Goal: Information Seeking & Learning: Learn about a topic

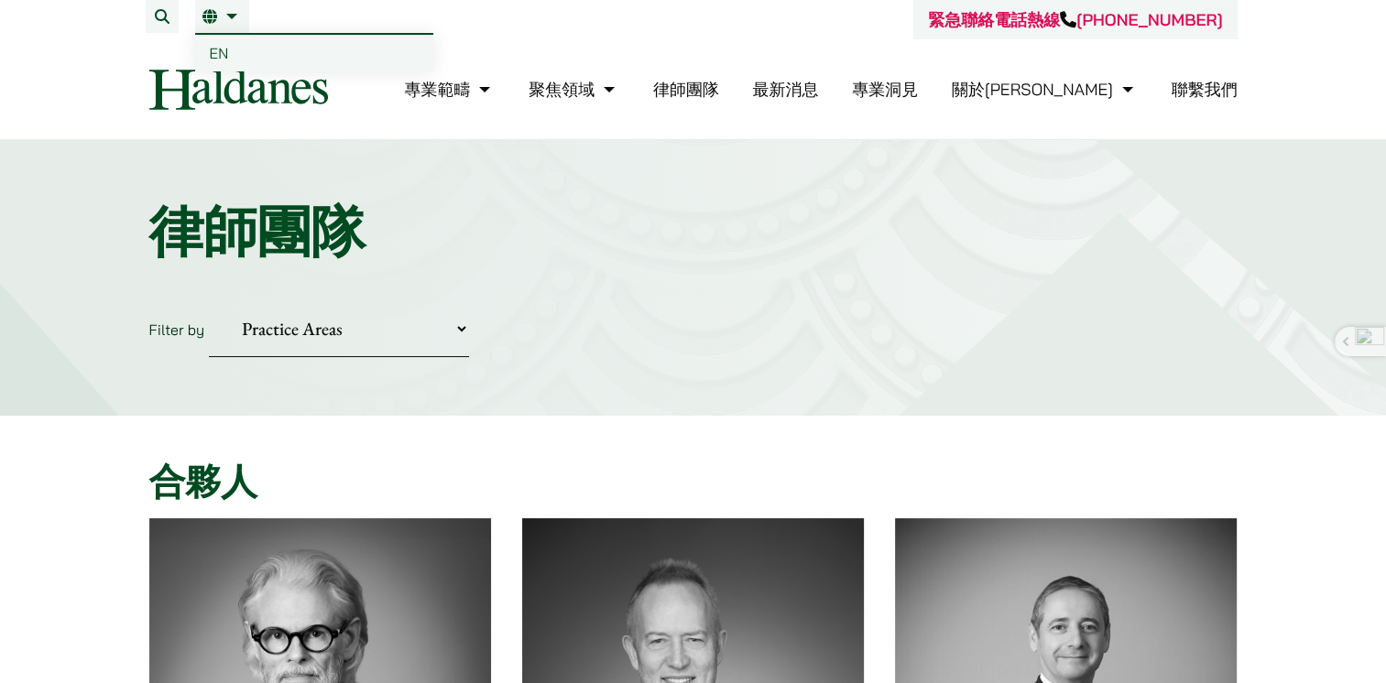
click at [234, 16] on link "繁" at bounding box center [221, 16] width 39 height 15
click at [219, 49] on span "EN" at bounding box center [219, 53] width 19 height 18
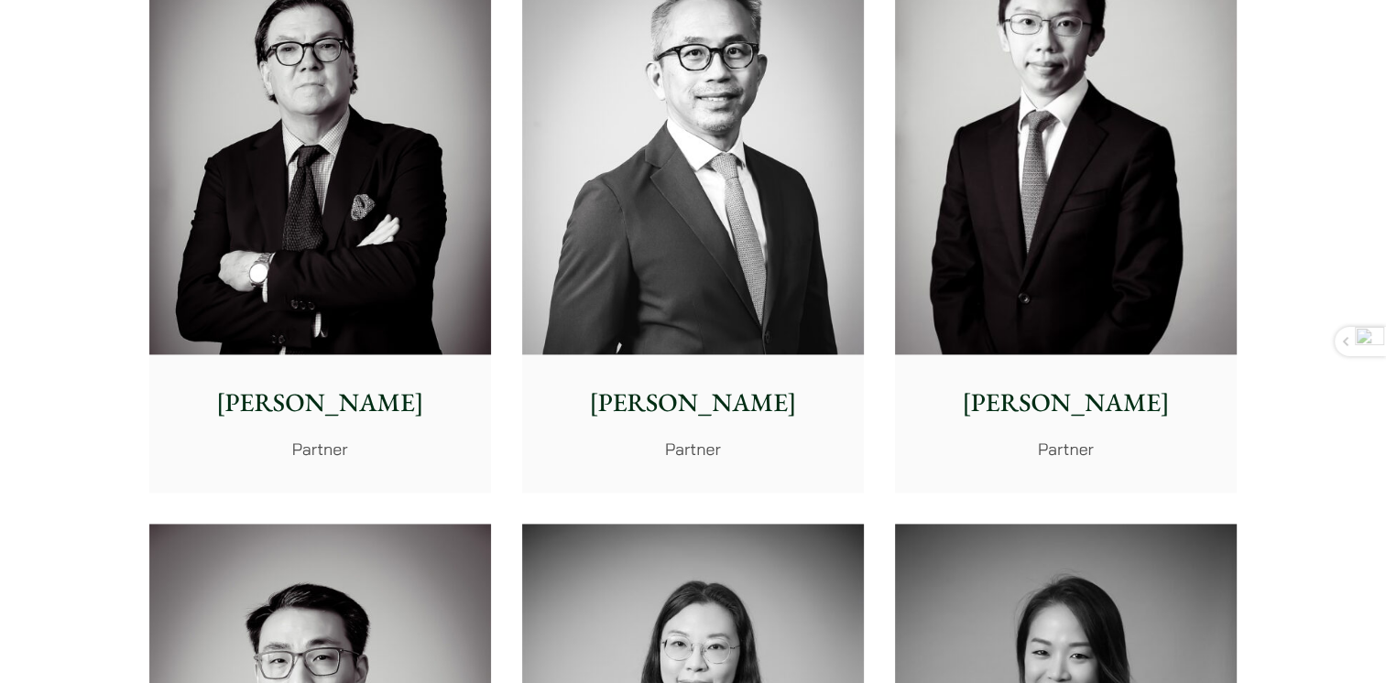
scroll to position [2290, 0]
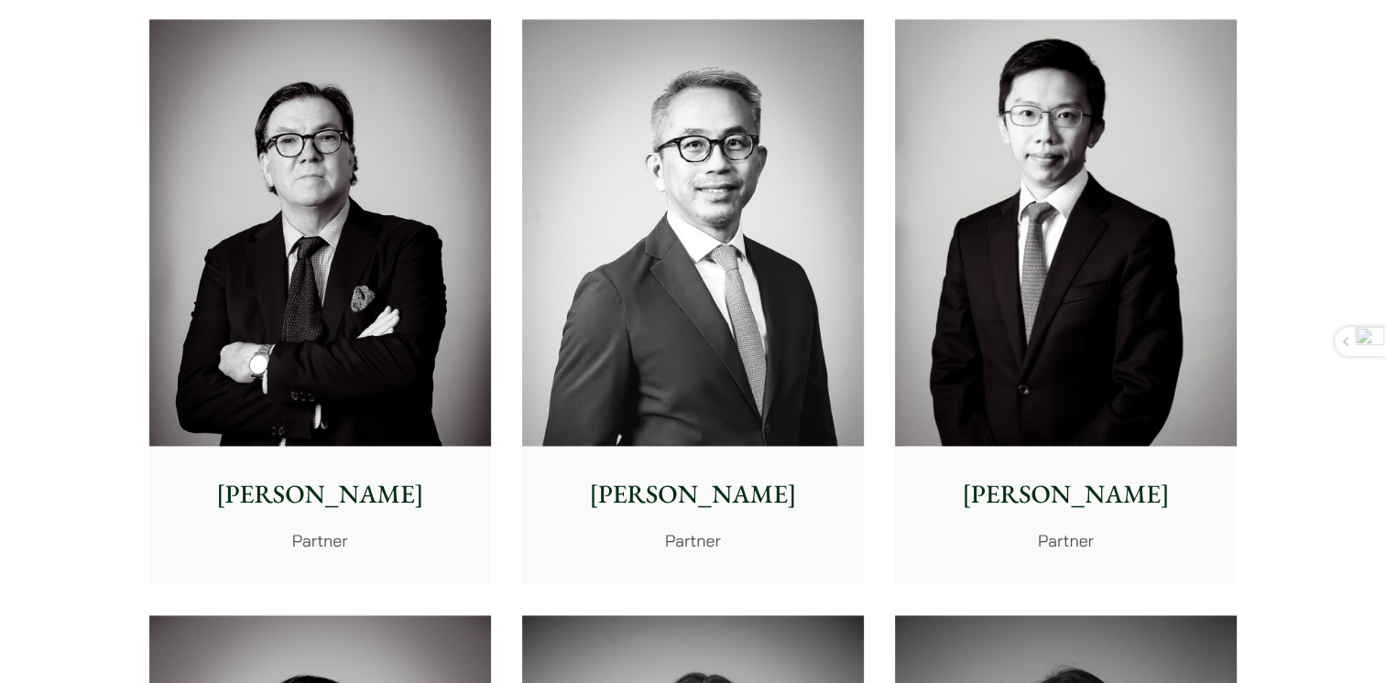
click at [387, 476] on p "[PERSON_NAME]" at bounding box center [320, 494] width 312 height 38
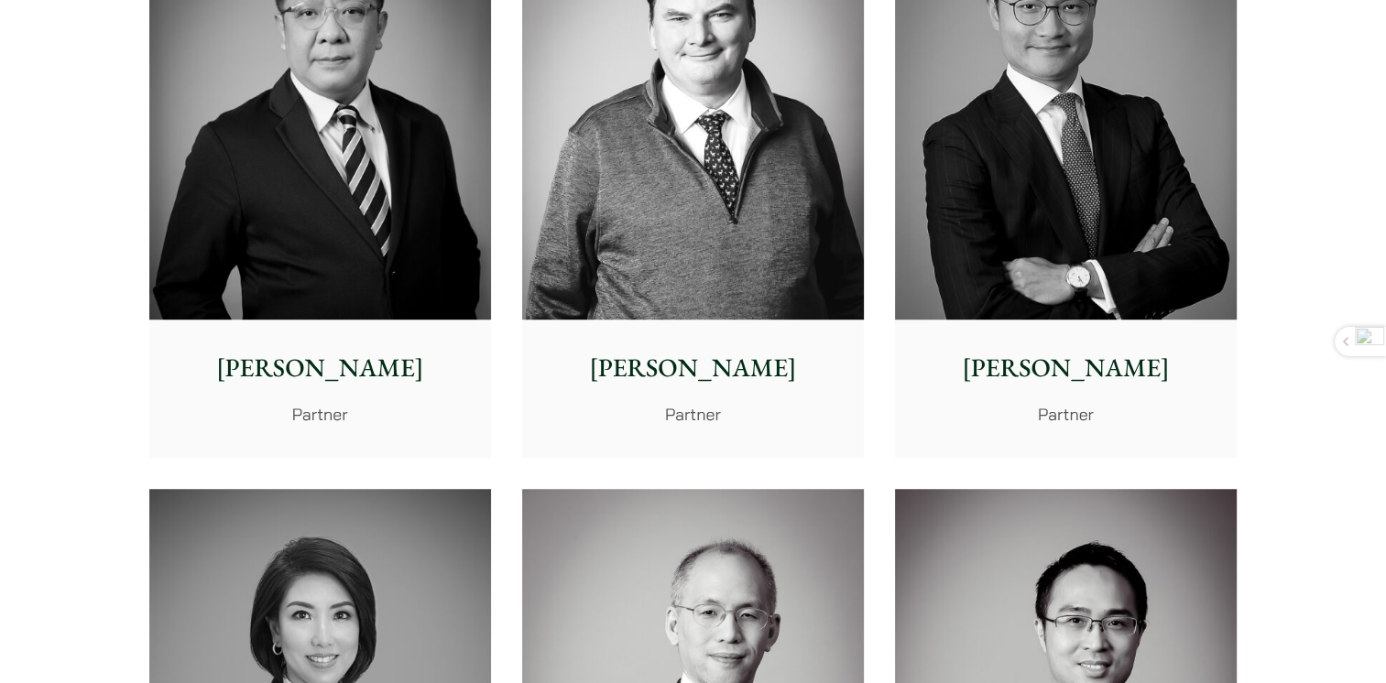
scroll to position [1191, 0]
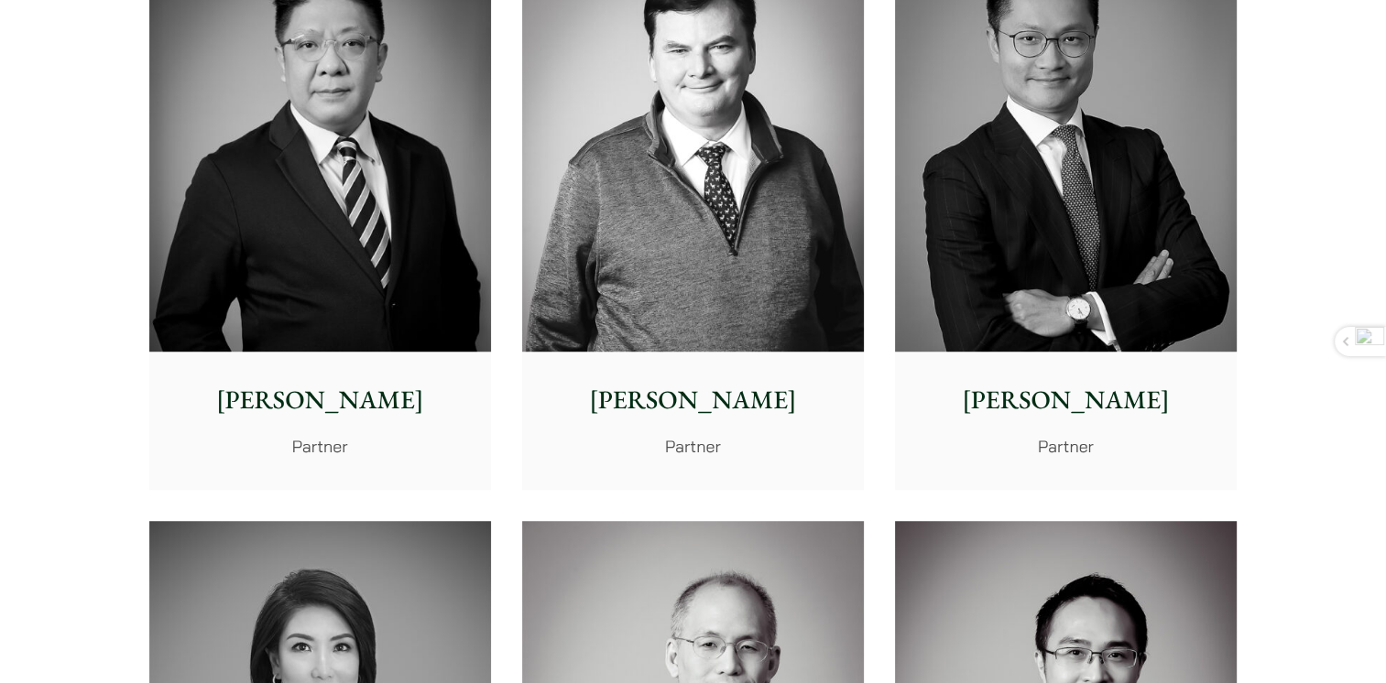
click at [667, 279] on img at bounding box center [693, 139] width 342 height 428
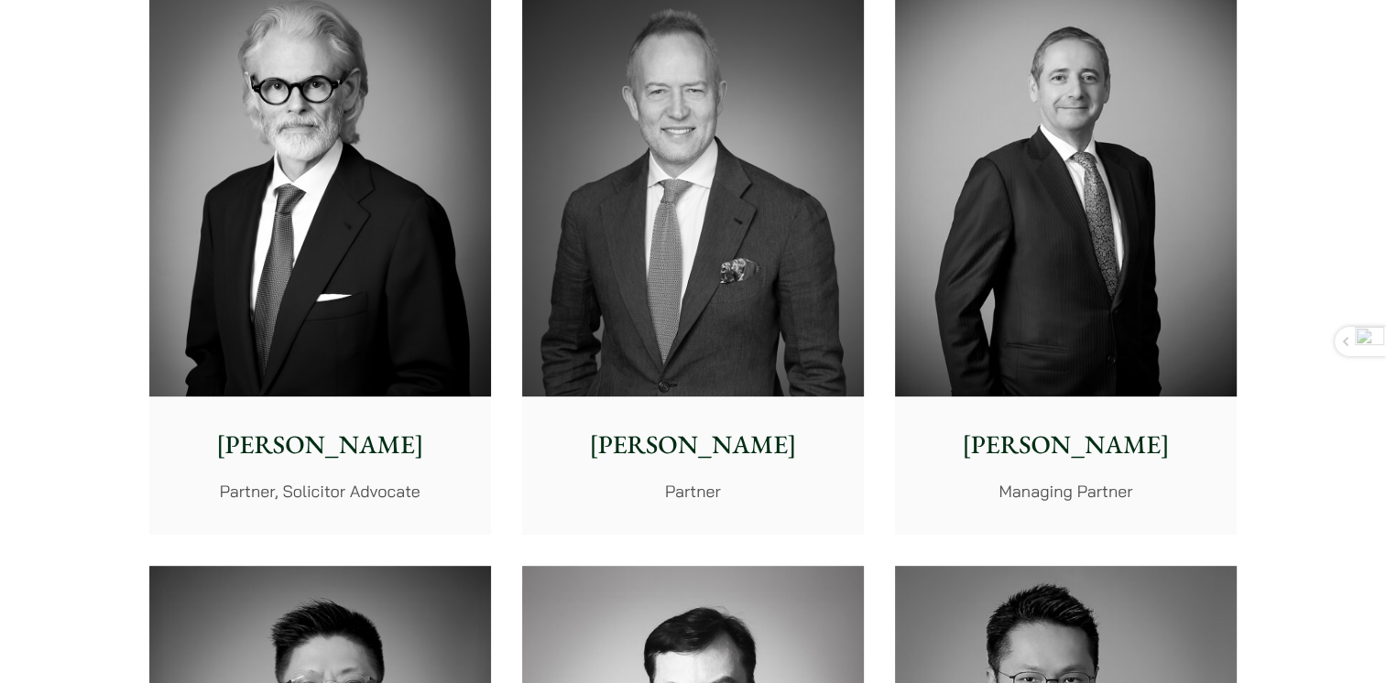
scroll to position [458, 0]
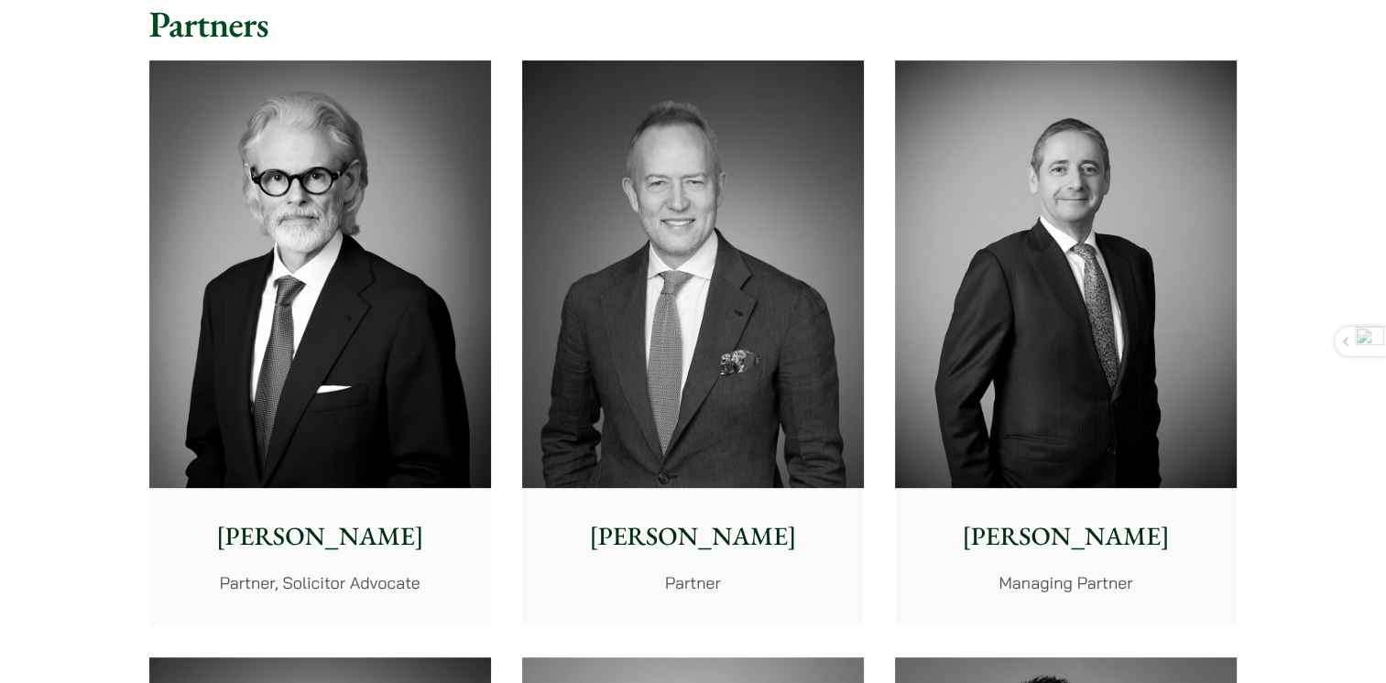
click at [297, 189] on img at bounding box center [320, 274] width 342 height 428
click at [643, 297] on img at bounding box center [693, 274] width 342 height 428
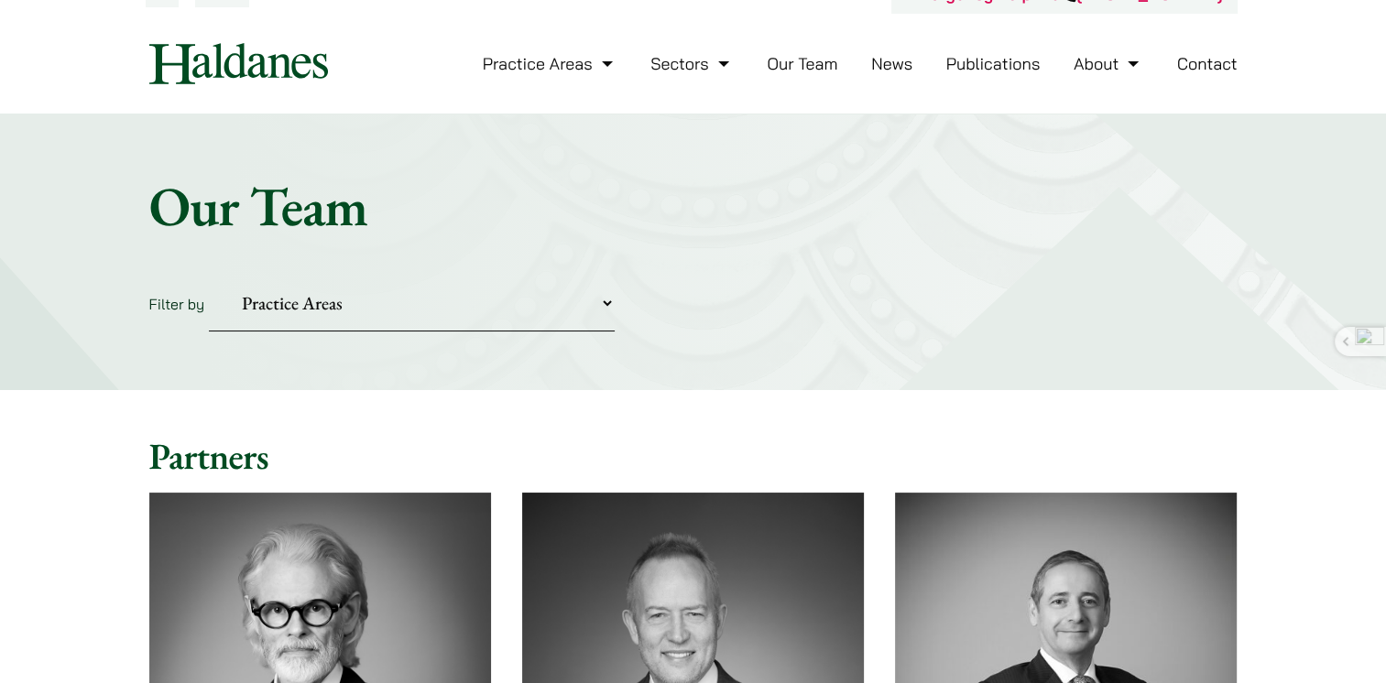
scroll to position [0, 0]
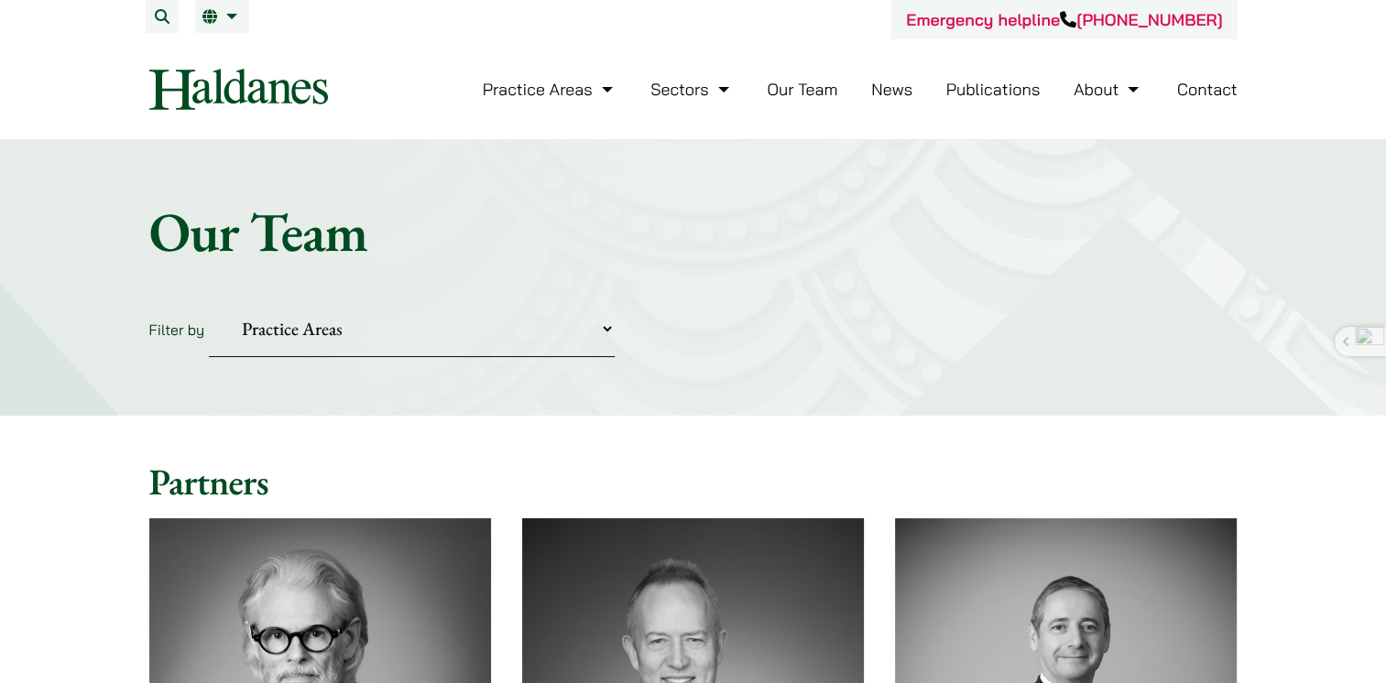
click at [449, 336] on select "Practice Areas Antitrust and Competition Civil Litigation & Dispute Resolution …" at bounding box center [412, 329] width 406 height 56
select select "intellectual-property"
click at [209, 301] on select "Practice Areas Antitrust and Competition Civil Litigation & Dispute Resolution …" at bounding box center [412, 329] width 406 height 56
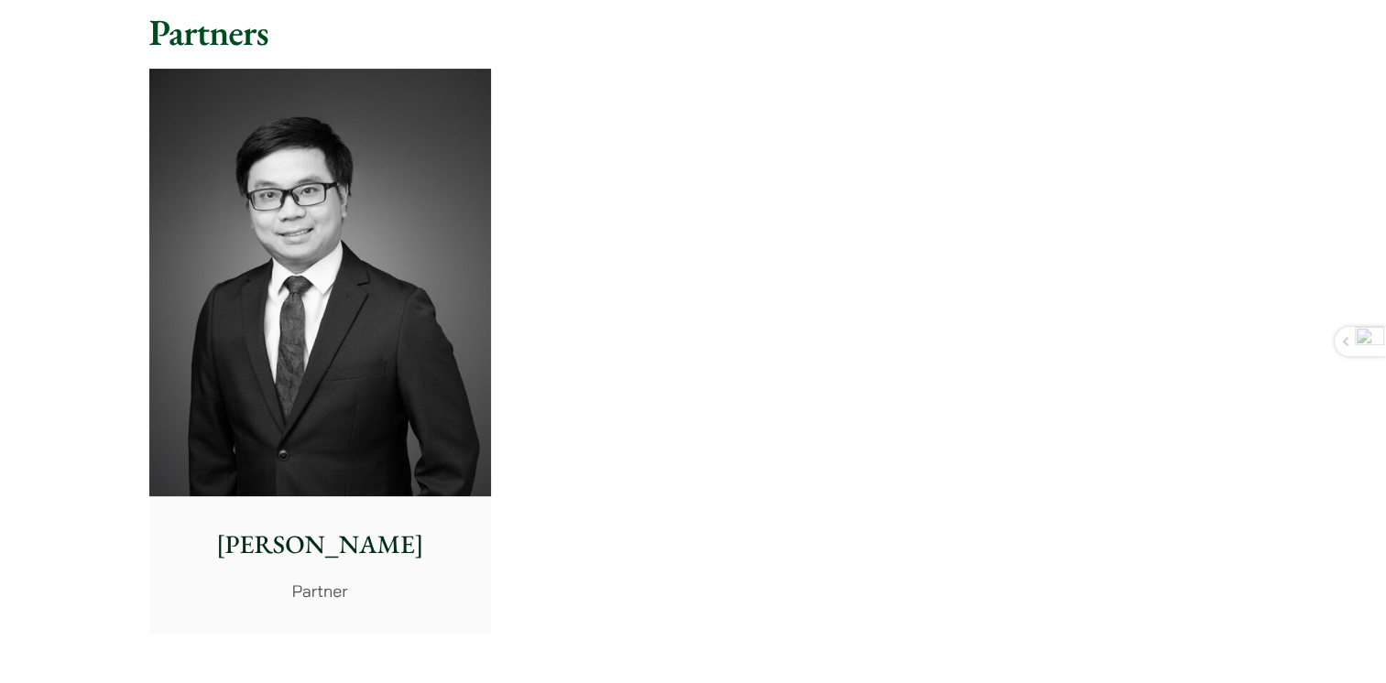
scroll to position [458, 0]
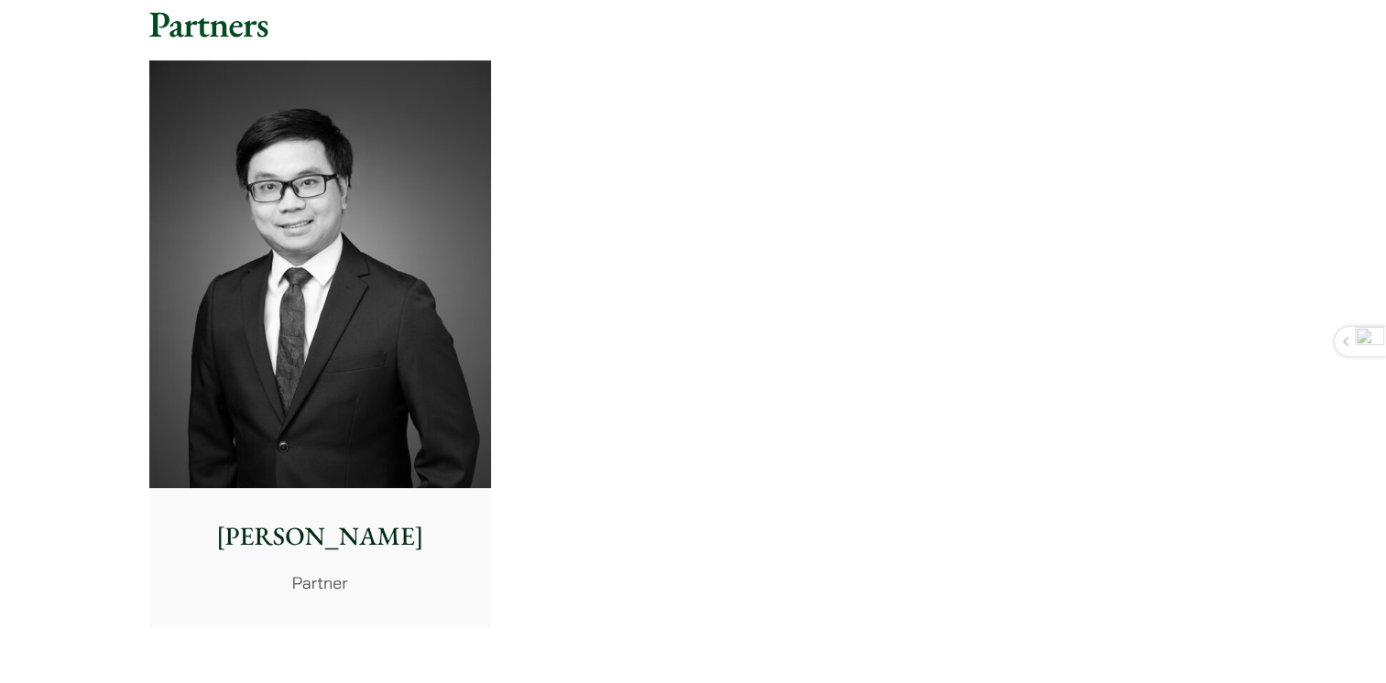
click at [412, 376] on img at bounding box center [320, 274] width 342 height 428
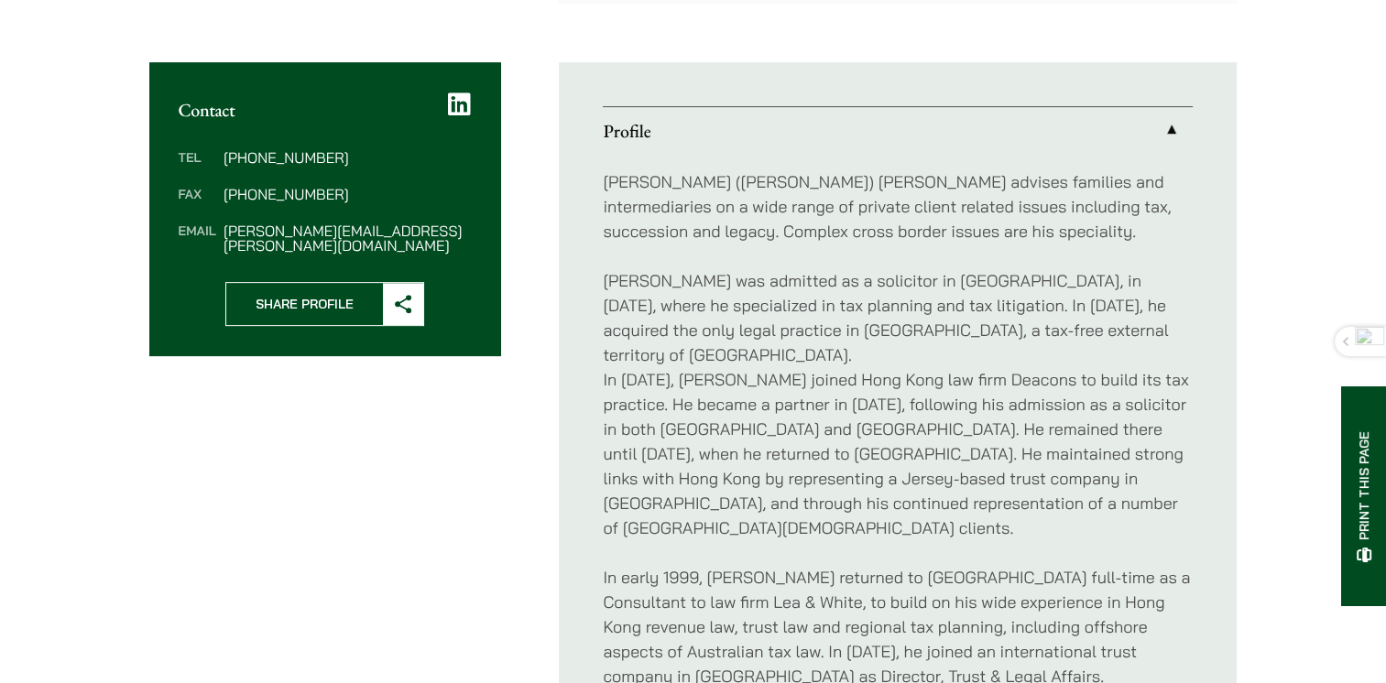
scroll to position [733, 0]
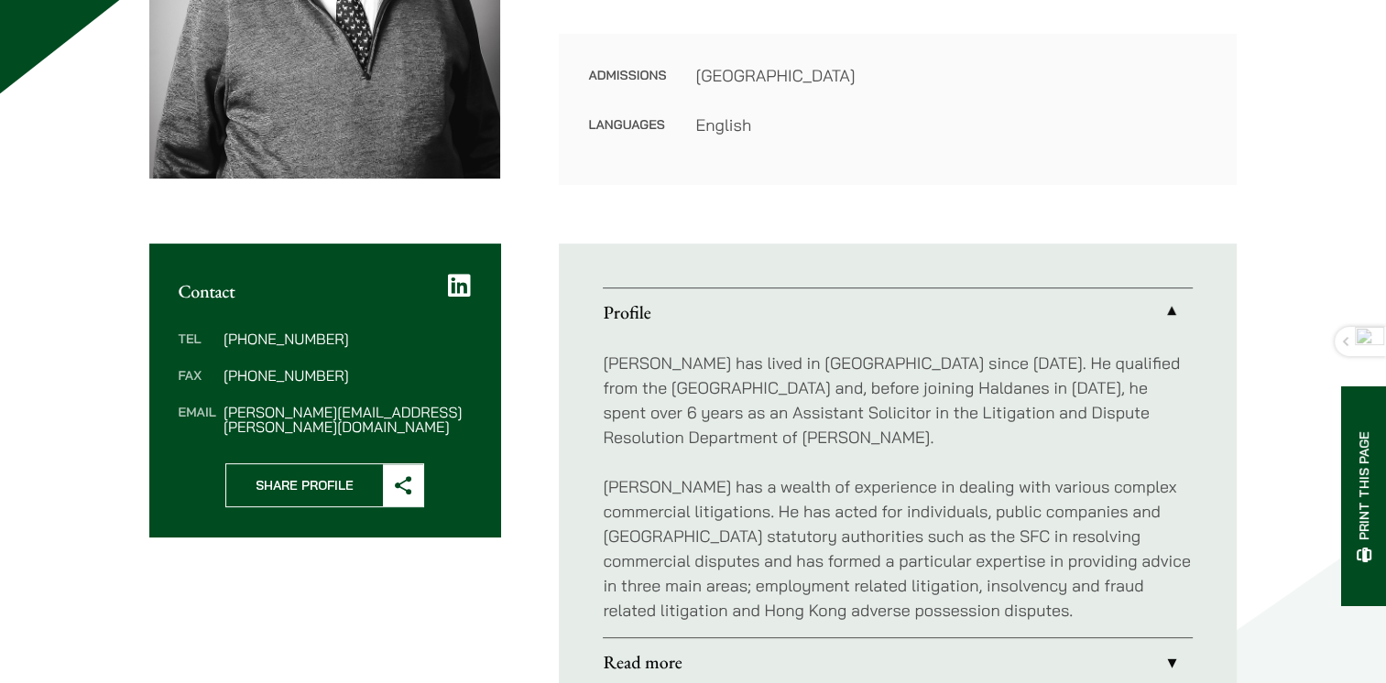
scroll to position [550, 0]
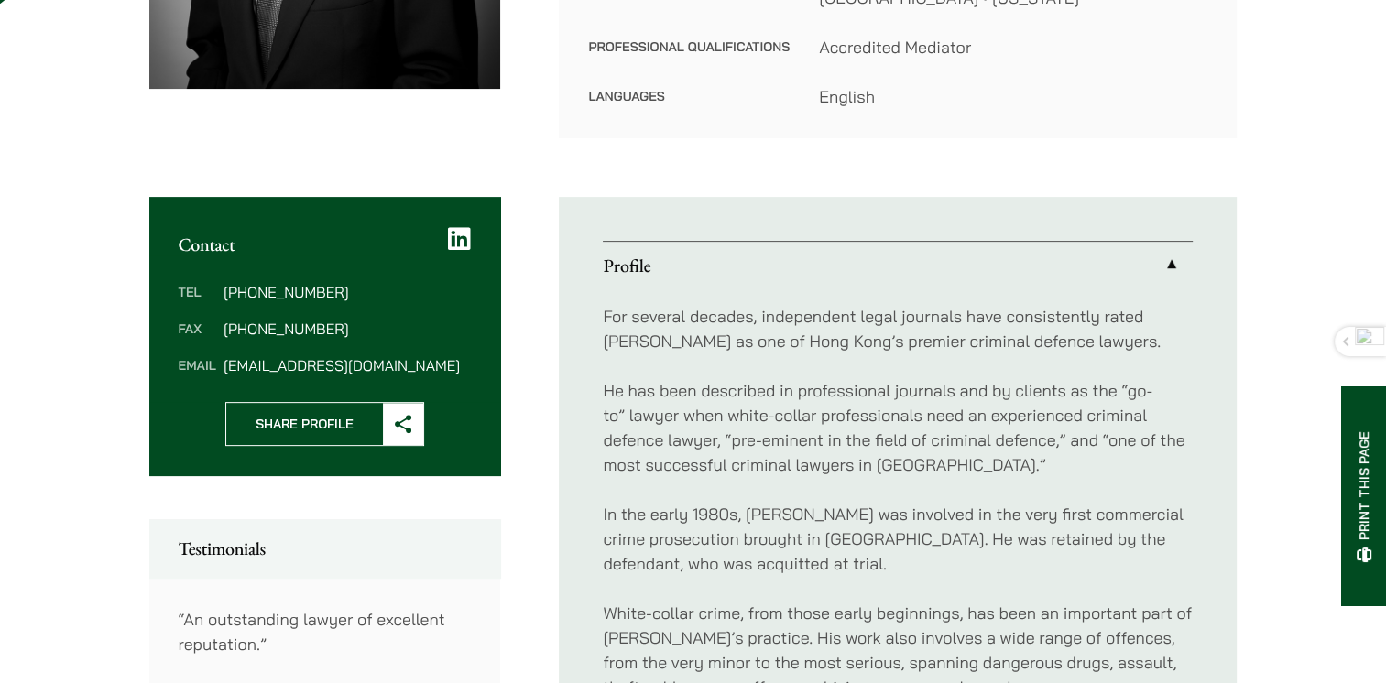
scroll to position [641, 0]
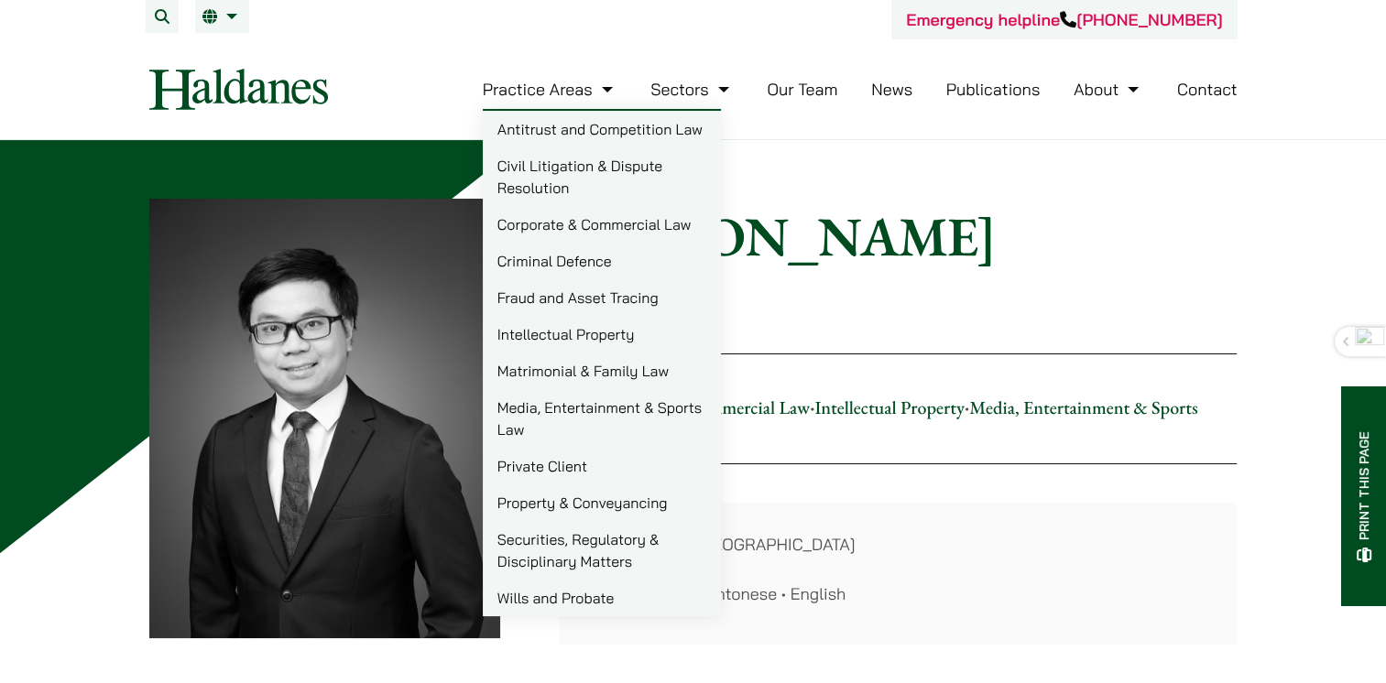
click at [554, 222] on link "Corporate & Commercial Law" at bounding box center [602, 224] width 238 height 37
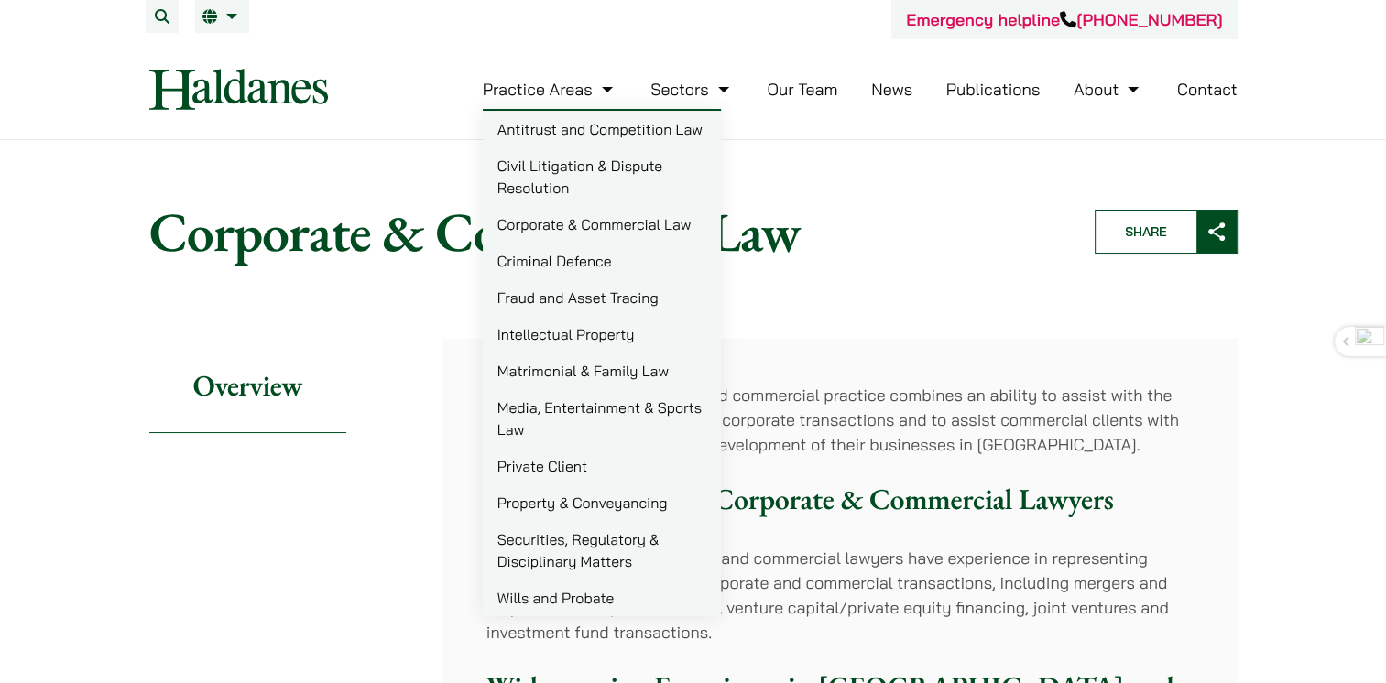
click at [611, 534] on link "Securities, Regulatory & Disciplinary Matters" at bounding box center [602, 550] width 238 height 59
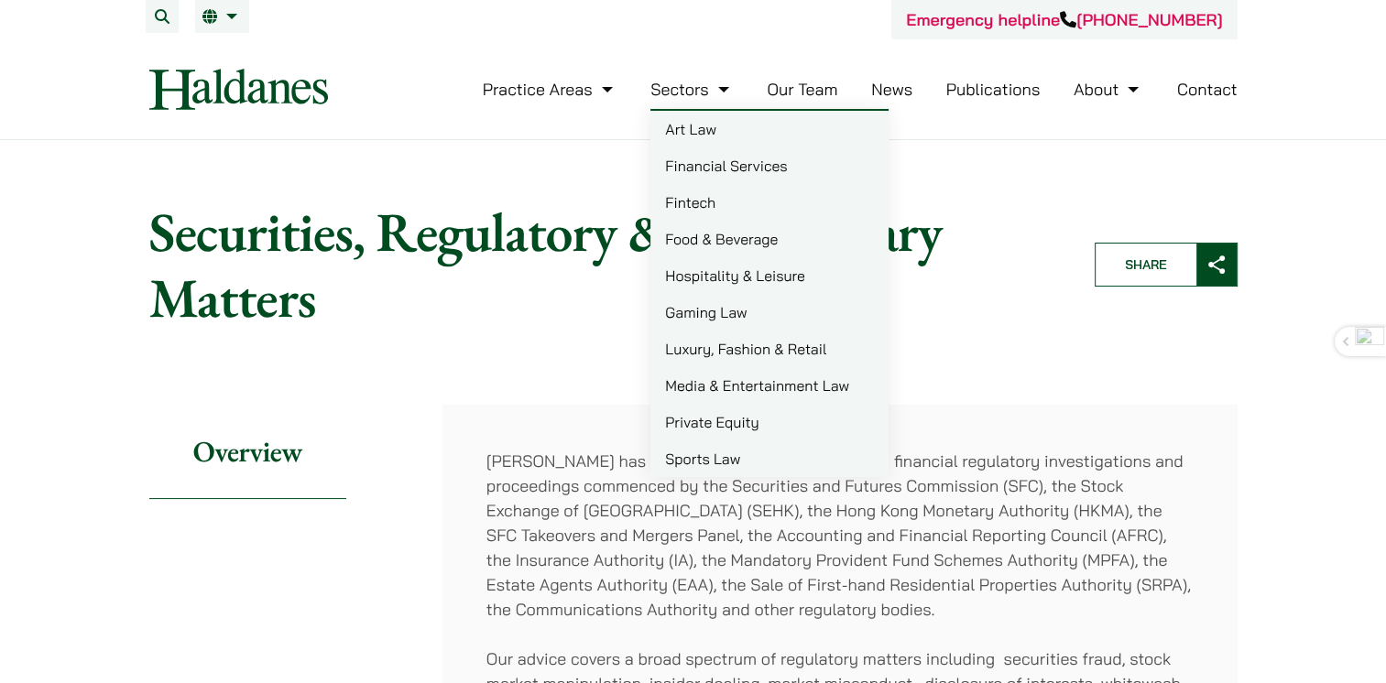
click at [721, 159] on link "Financial Services" at bounding box center [769, 165] width 238 height 37
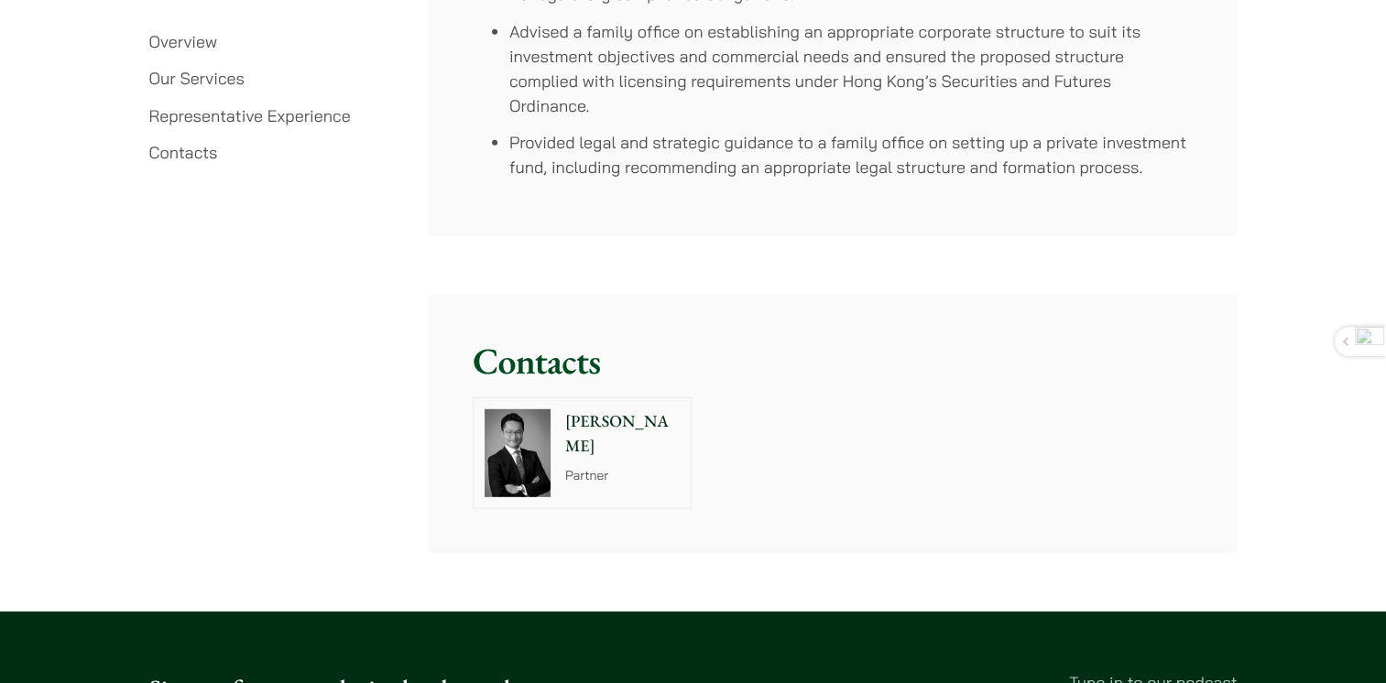
scroll to position [5222, 0]
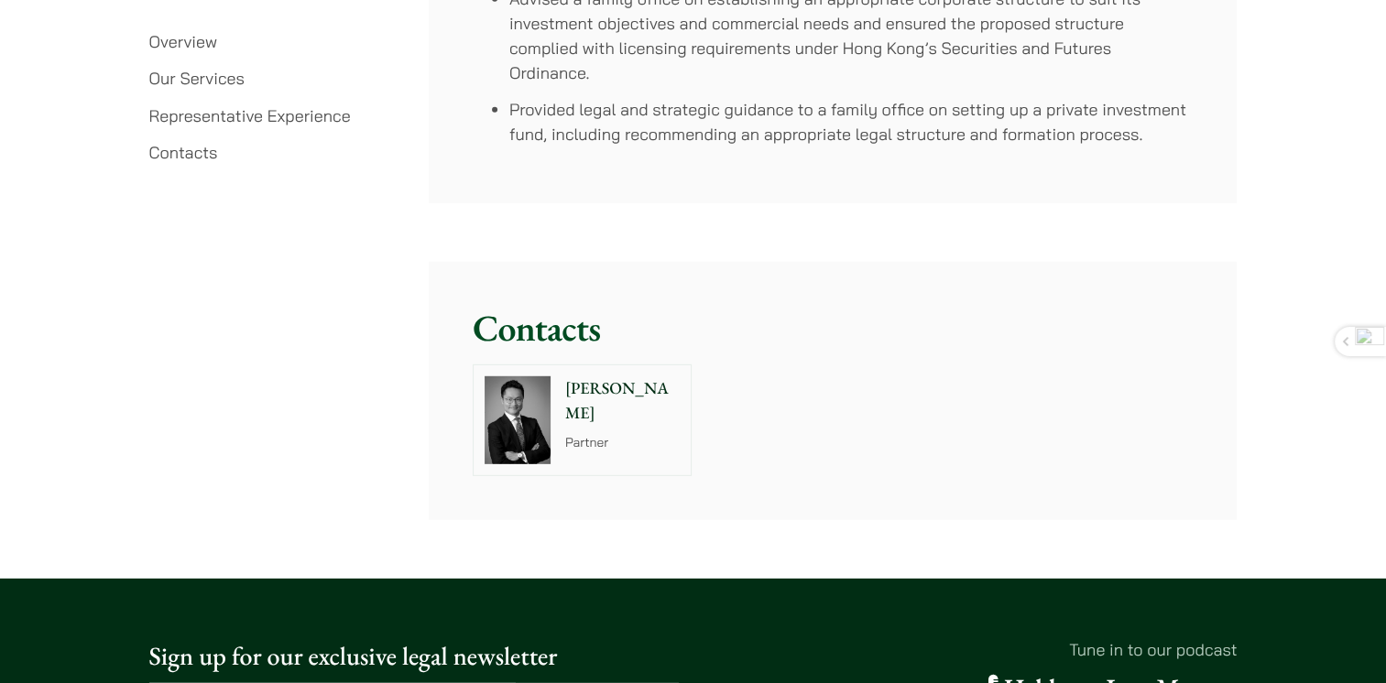
click at [539, 411] on img at bounding box center [518, 420] width 66 height 88
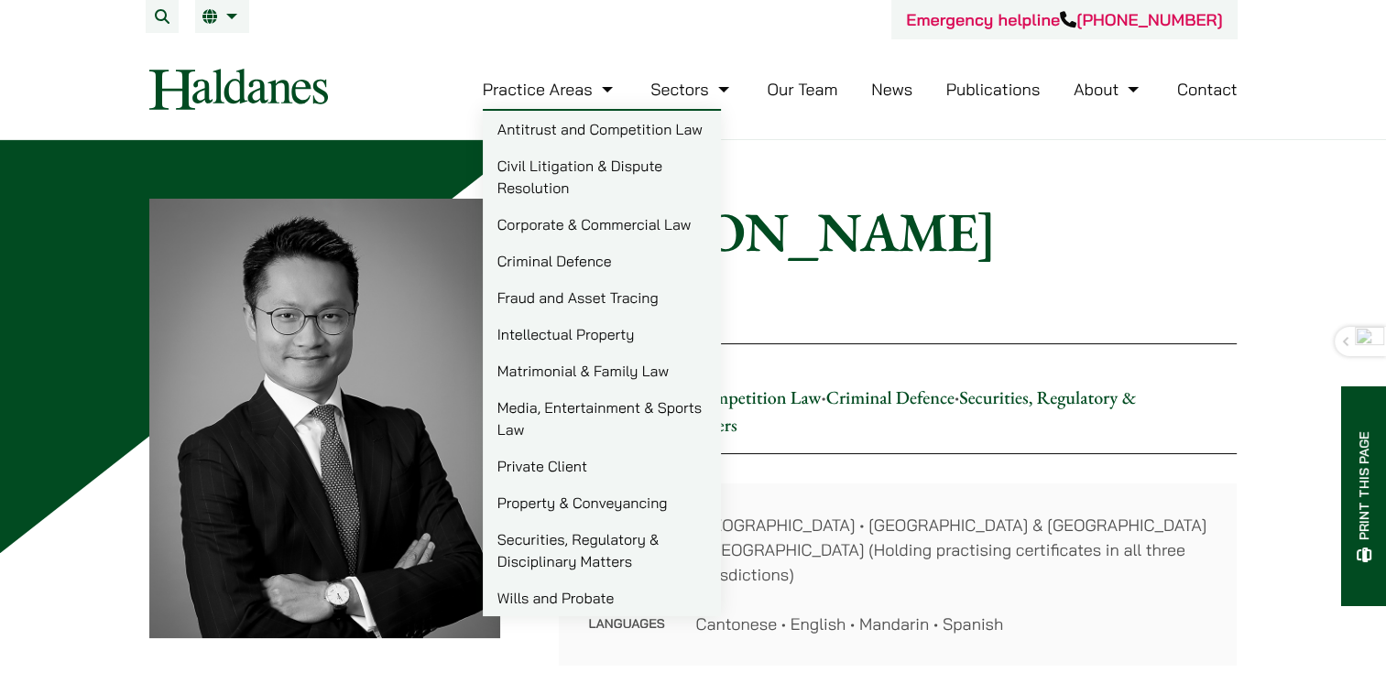
click at [572, 218] on link "Corporate & Commercial Law" at bounding box center [602, 224] width 238 height 37
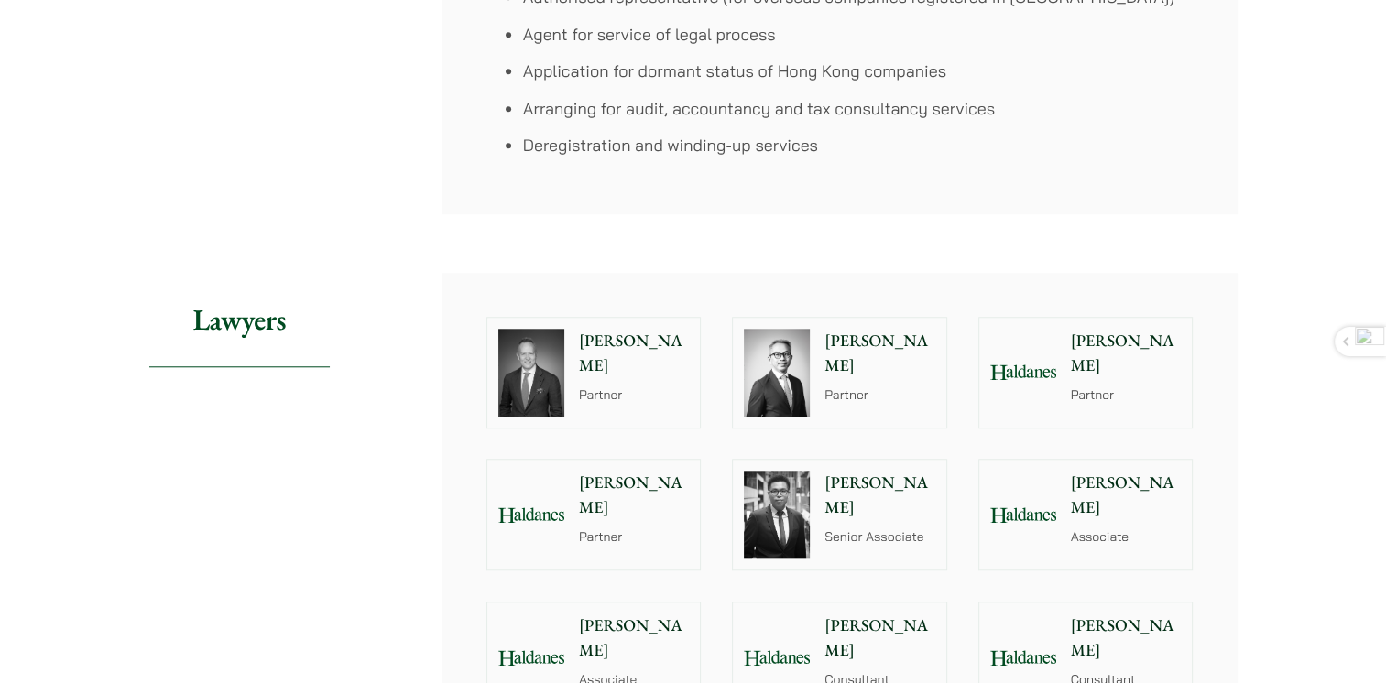
scroll to position [1741, 0]
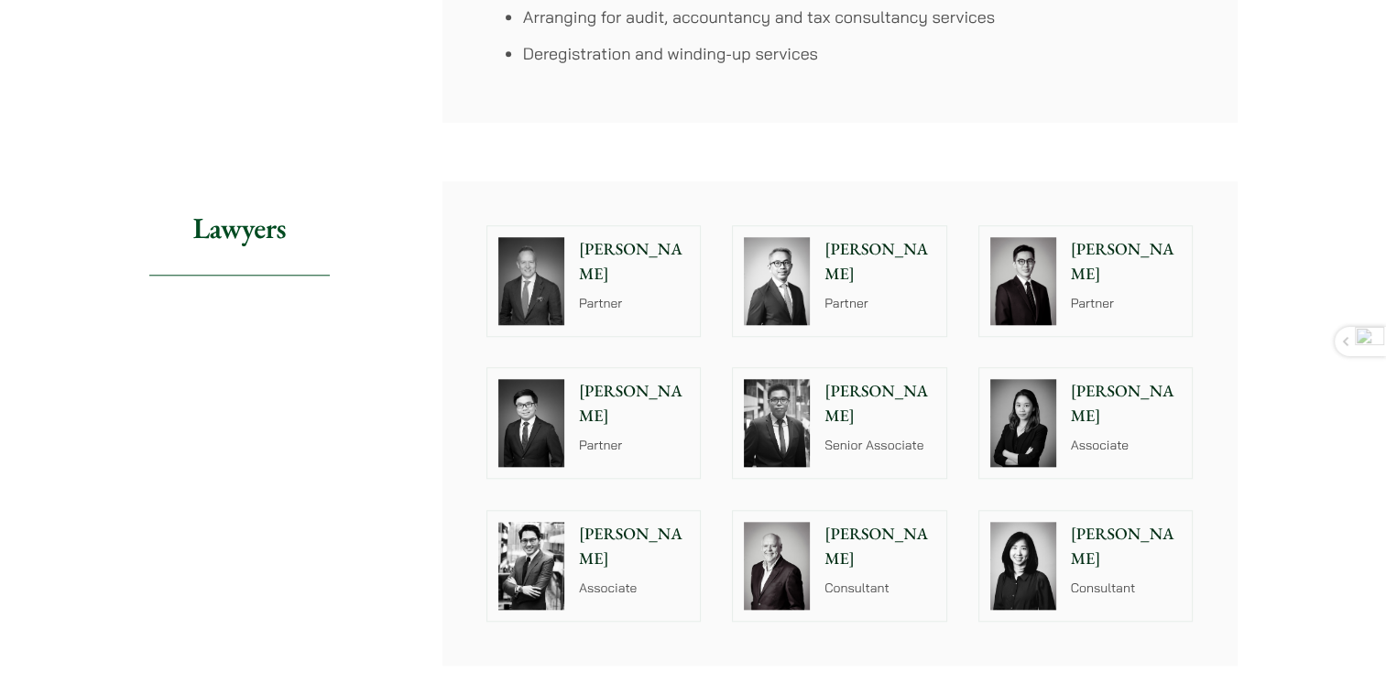
click at [663, 433] on div "[PERSON_NAME] Partner" at bounding box center [637, 423] width 125 height 110
click at [1055, 277] on img at bounding box center [1023, 281] width 66 height 88
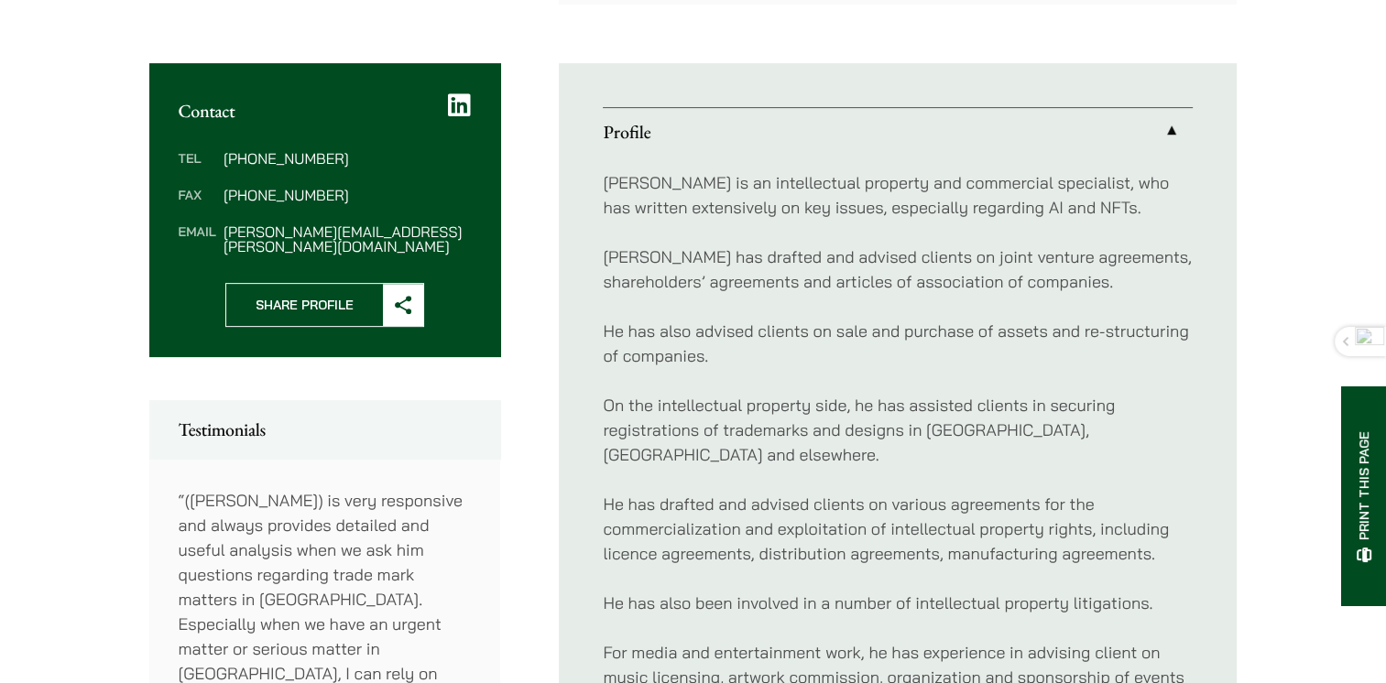
scroll to position [641, 0]
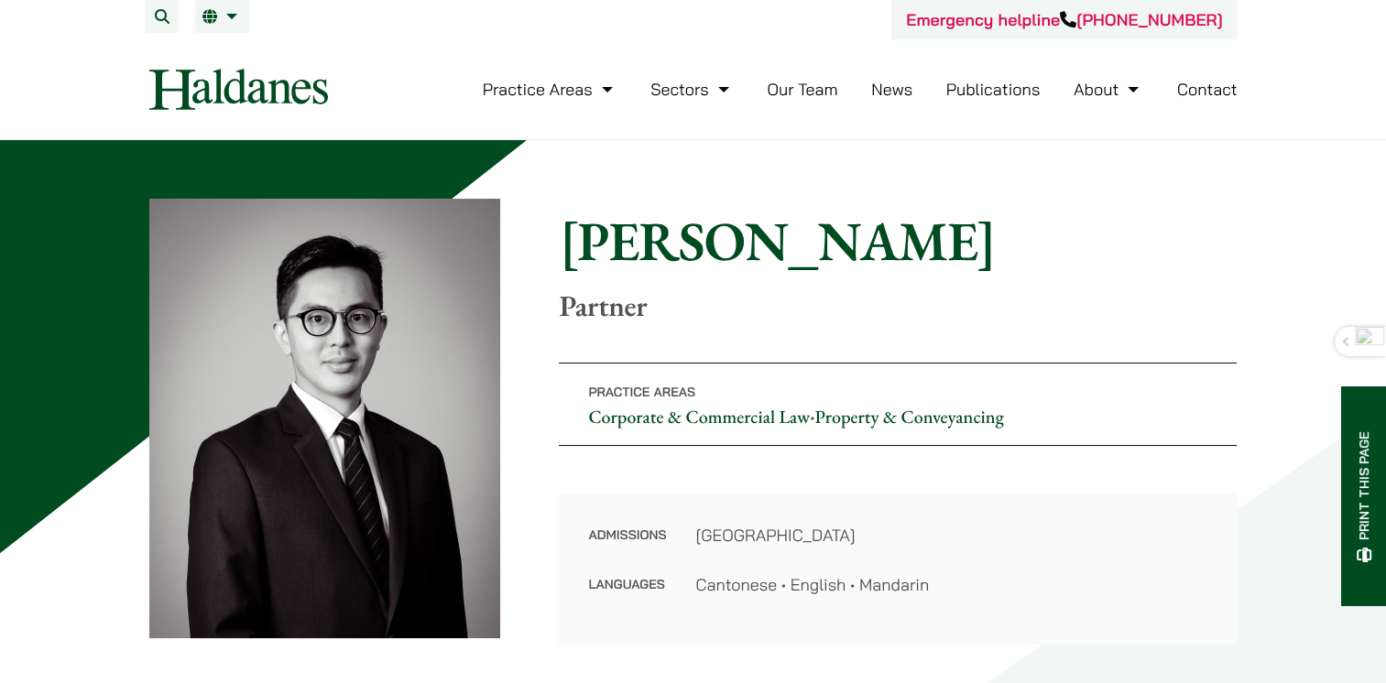
click at [811, 92] on link "Our Team" at bounding box center [802, 89] width 71 height 21
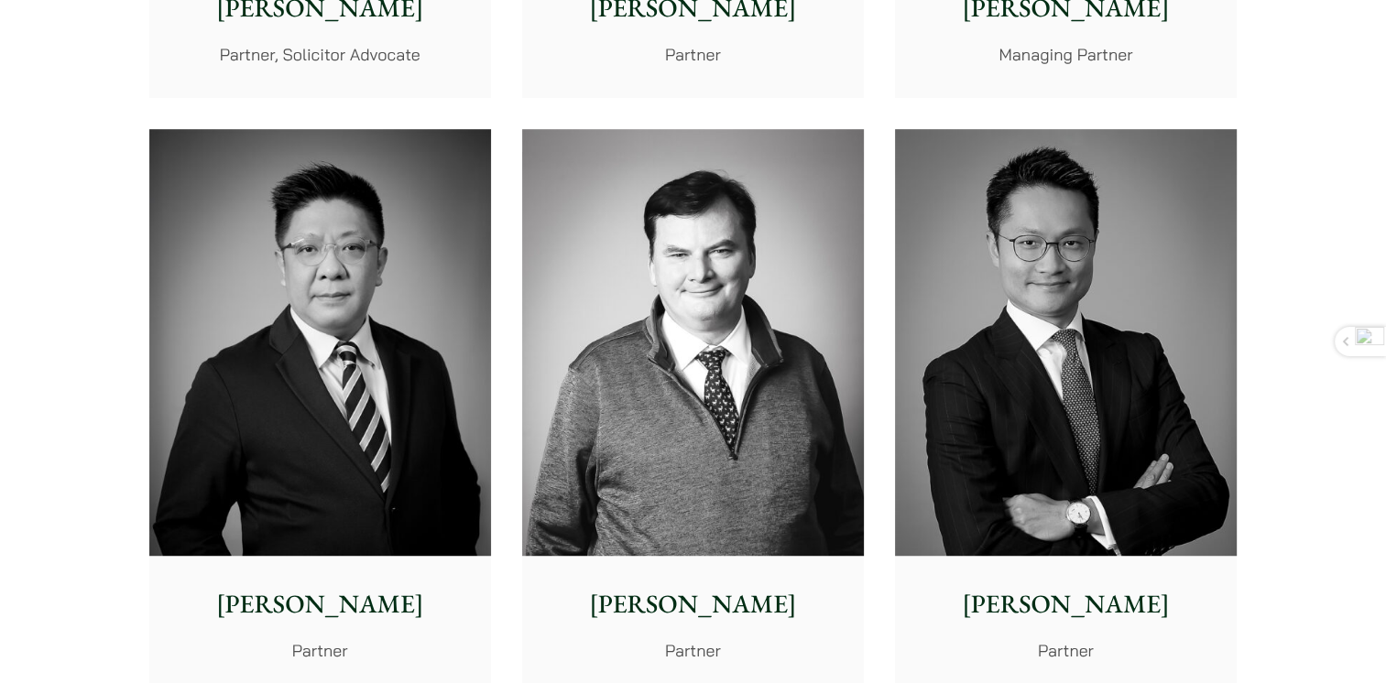
scroll to position [1008, 0]
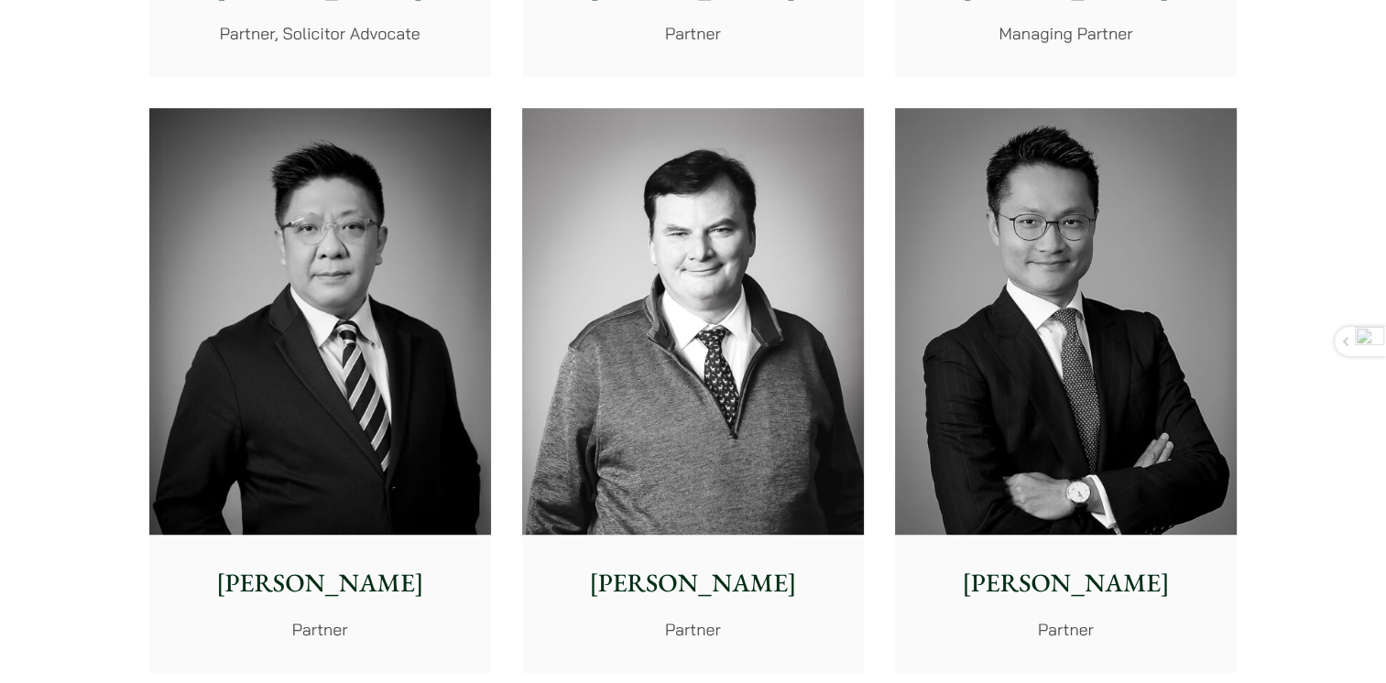
click at [337, 597] on p "[PERSON_NAME]" at bounding box center [320, 583] width 312 height 38
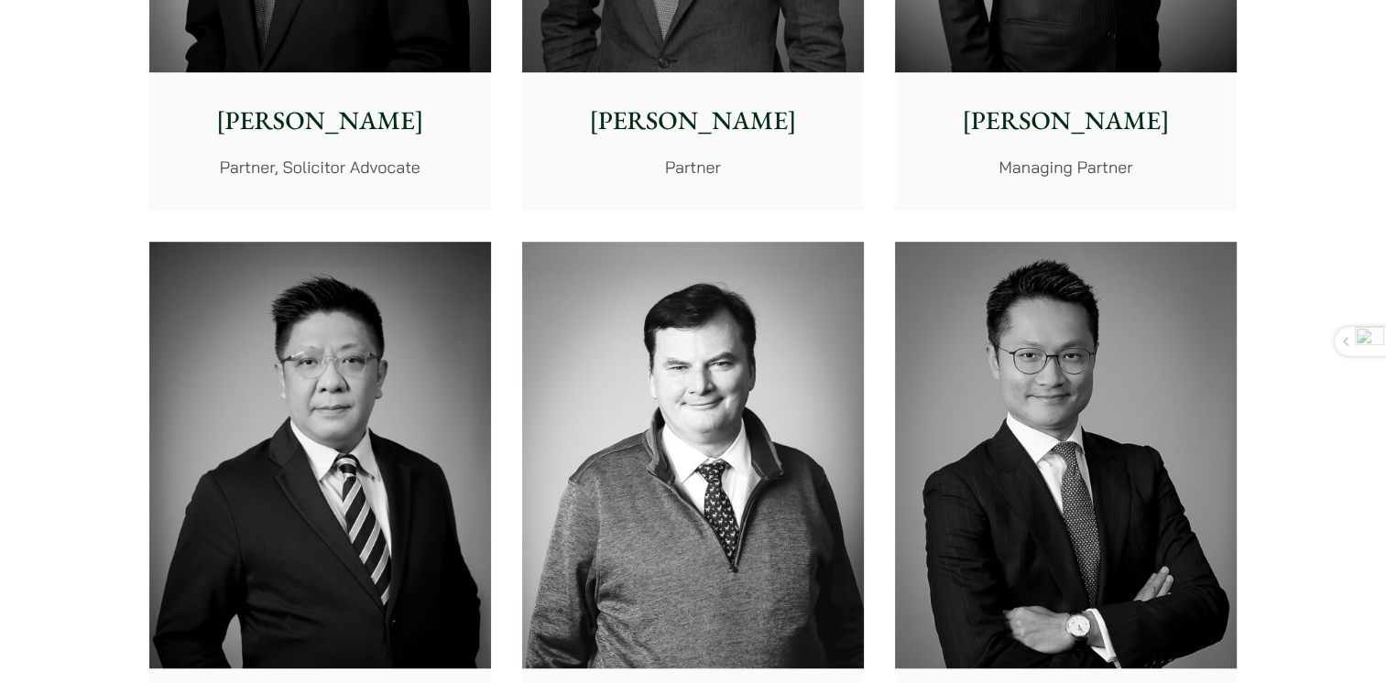
scroll to position [458, 0]
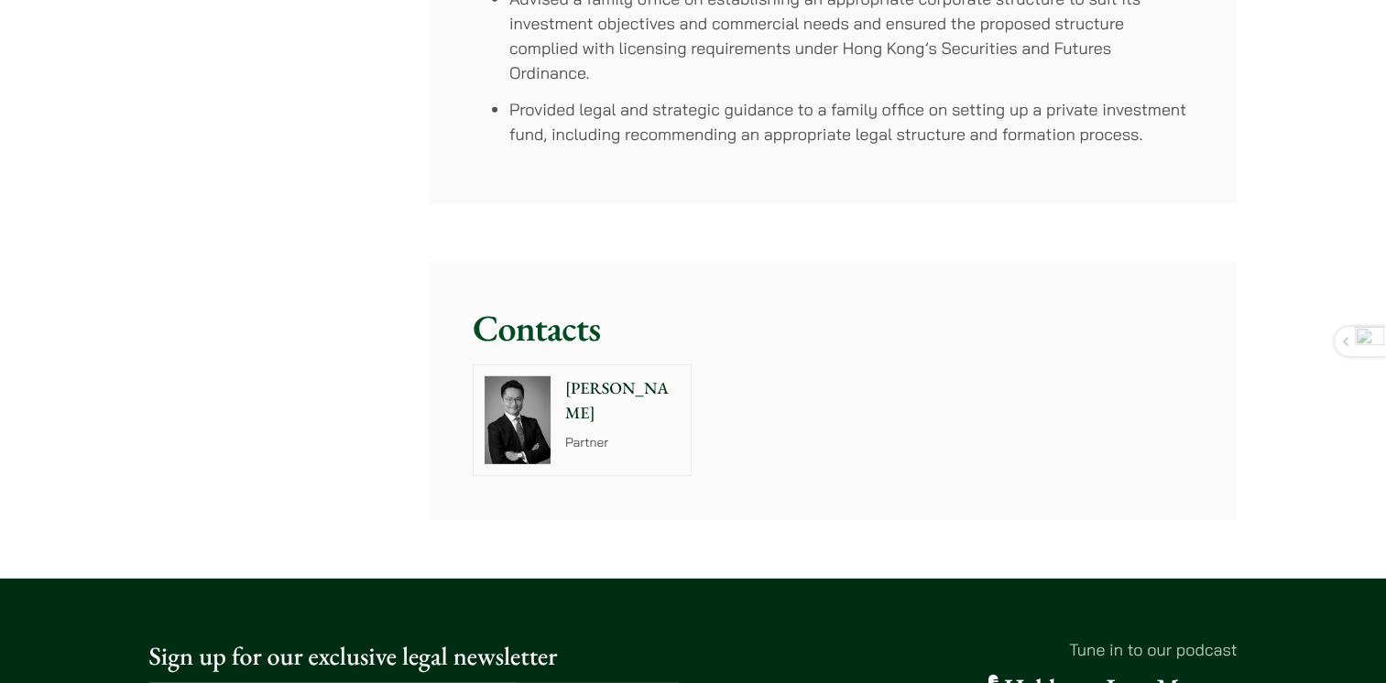
scroll to position [5222, 0]
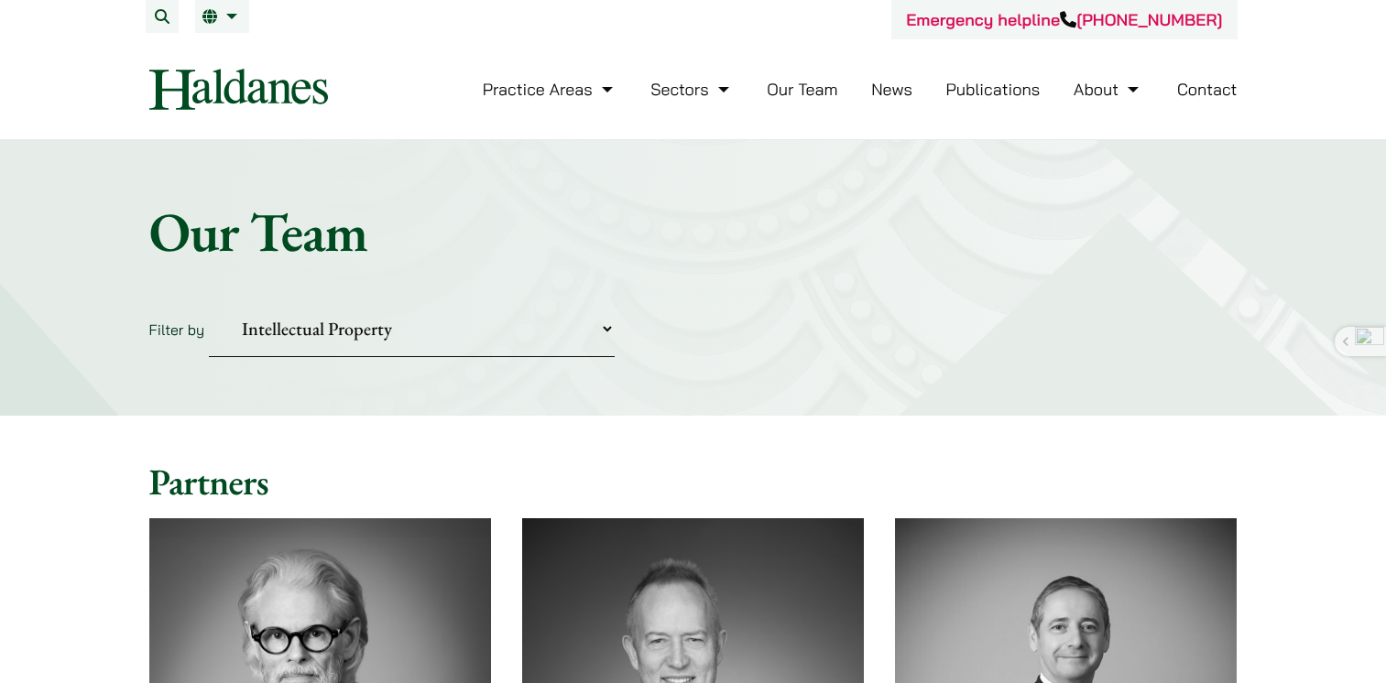
select select "intellectual-property"
